Goal: Information Seeking & Learning: Learn about a topic

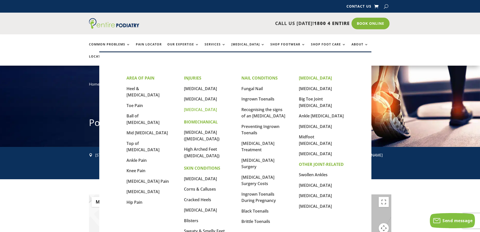
click at [191, 110] on link "[MEDICAL_DATA]" at bounding box center [200, 110] width 33 height 6
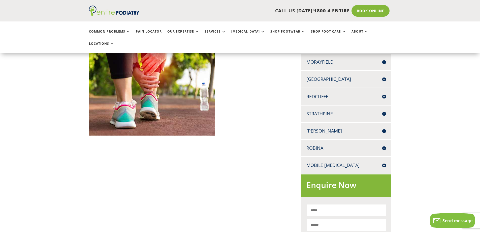
scroll to position [121, 0]
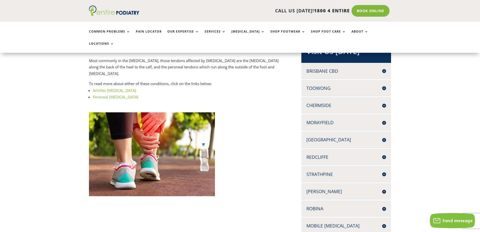
click at [339, 63] on div "Brisbane CBD LEVEL 13, 97 CREEK ST BRISBANE Q 4000 Phone: 07 3229 9959 Fax: 07 …" at bounding box center [347, 71] width 90 height 16
click at [336, 68] on h4 "Brisbane CBD" at bounding box center [347, 71] width 80 height 6
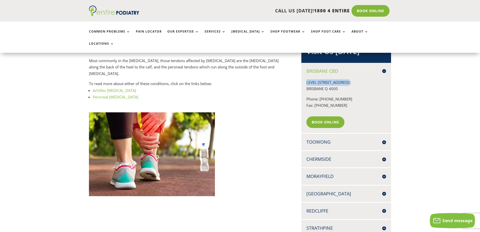
drag, startPoint x: 306, startPoint y: 68, endPoint x: 352, endPoint y: 71, distance: 45.5
click at [352, 71] on div "Brisbane CBD LEVEL 13, 97 CREEK ST BRISBANE Q 4000 Phone: 07 3229 9959 Fax: 07 …" at bounding box center [347, 98] width 90 height 70
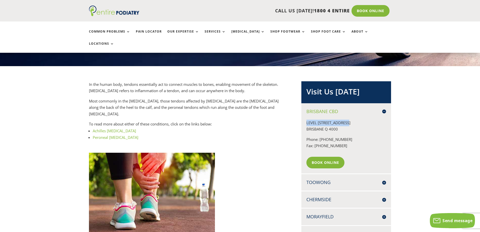
click at [112, 128] on link "Achilles tendonitis" at bounding box center [114, 130] width 43 height 5
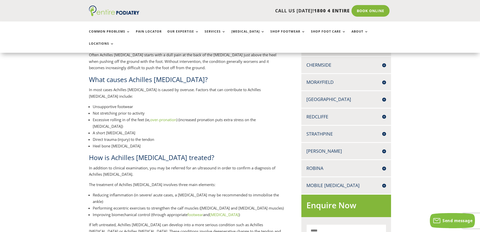
scroll to position [121, 0]
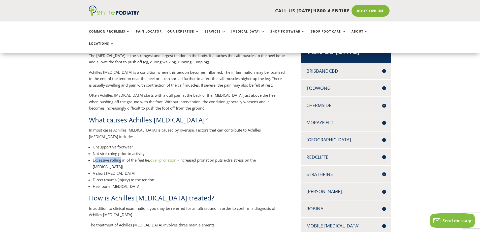
drag, startPoint x: 95, startPoint y: 148, endPoint x: 122, endPoint y: 148, distance: 27.7
click at [122, 157] on li "Excessive rolling in of the feet (ie, over-pronation ) (increased pronation put…" at bounding box center [189, 163] width 192 height 13
drag, startPoint x: 108, startPoint y: 162, endPoint x: 127, endPoint y: 162, distance: 19.2
click at [127, 170] on li "A short Achilles tendon" at bounding box center [189, 173] width 192 height 7
click at [132, 170] on ul "Unsupportive footwear Not stretching prior to activity Excessive rolling in of …" at bounding box center [187, 169] width 196 height 50
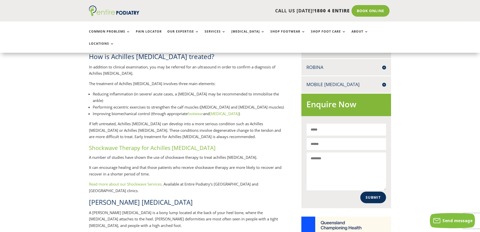
scroll to position [282, 0]
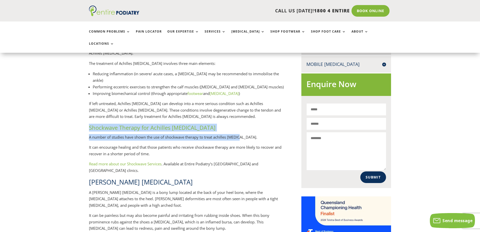
drag, startPoint x: 90, startPoint y: 108, endPoint x: 242, endPoint y: 126, distance: 152.4
click at [242, 126] on div "What is Achilles tendonitis? The Achilles tendon is the strongest and largest t…" at bounding box center [187, 55] width 196 height 352
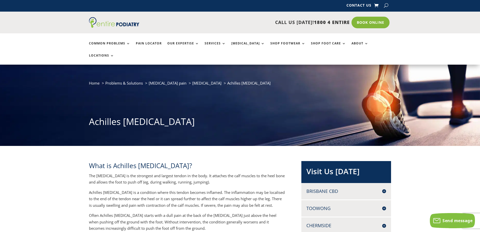
scroll to position [0, 0]
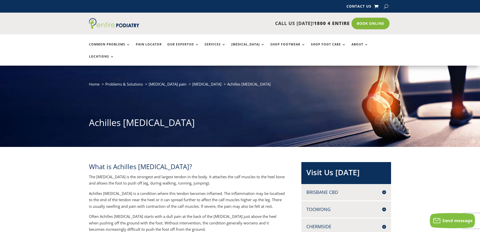
click at [174, 174] on p "The Achilles tendon is the strongest and largest tendon in the body. It attache…" at bounding box center [187, 182] width 196 height 17
